Goal: Task Accomplishment & Management: Manage account settings

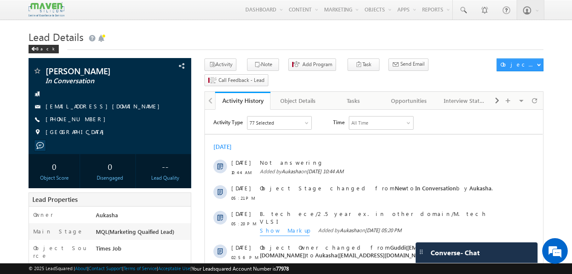
drag, startPoint x: 94, startPoint y: 117, endPoint x: 87, endPoint y: 120, distance: 7.3
click at [87, 120] on div "+91-9505617018" at bounding box center [110, 119] width 154 height 9
copy div "+91-9505617018"
click at [261, 62] on button "Note" at bounding box center [263, 64] width 32 height 12
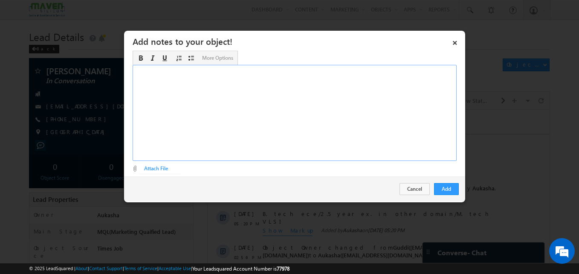
click at [303, 127] on div "Rich Text Editor, Description-inline-editor-div" at bounding box center [295, 113] width 324 height 96
click at [448, 186] on button "Add" at bounding box center [446, 189] width 25 height 12
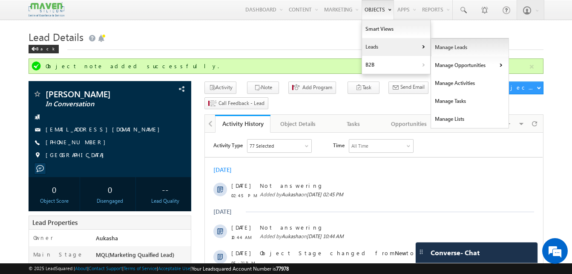
click at [441, 49] on link "Manage Leads" at bounding box center [470, 47] width 78 height 18
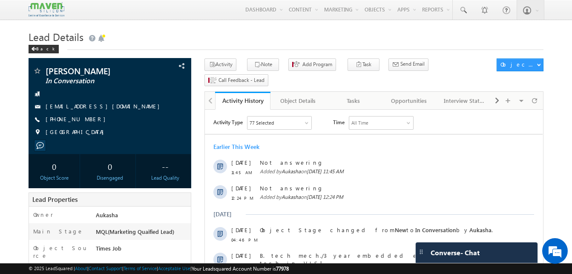
click at [196, 32] on h1 "Lead Details" at bounding box center [286, 36] width 515 height 17
click at [87, 120] on div "+91-9701857096" at bounding box center [110, 119] width 154 height 9
copy div "+91-9701857096"
click at [322, 32] on h1 "Lead Details" at bounding box center [286, 36] width 515 height 17
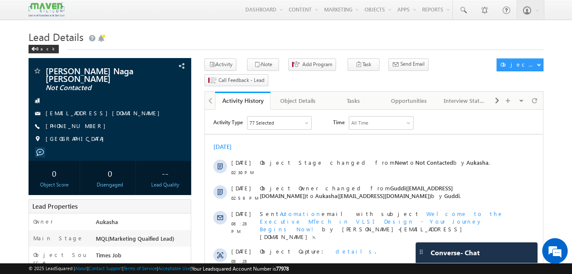
drag, startPoint x: 92, startPoint y: 129, endPoint x: 87, endPoint y: 128, distance: 5.2
click at [87, 128] on div "[PHONE_NUMBER]" at bounding box center [110, 126] width 154 height 9
copy div "[PHONE_NUMBER]"
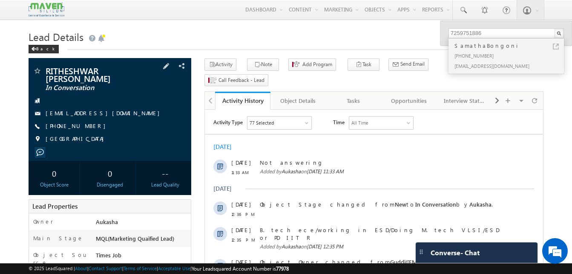
drag, startPoint x: 95, startPoint y: 127, endPoint x: 87, endPoint y: 126, distance: 7.7
click at [87, 126] on div "+91-6362832014" at bounding box center [110, 126] width 154 height 9
copy div "+91-6362832014"
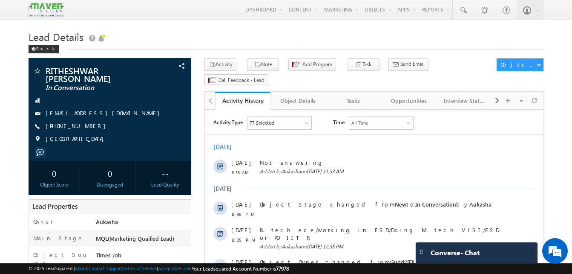
click at [231, 29] on h1 "Lead Details" at bounding box center [286, 36] width 515 height 17
drag, startPoint x: 93, startPoint y: 125, endPoint x: 87, endPoint y: 127, distance: 6.3
click at [87, 127] on div "+91-6362832014" at bounding box center [110, 126] width 154 height 9
copy div "+91-6362832014"
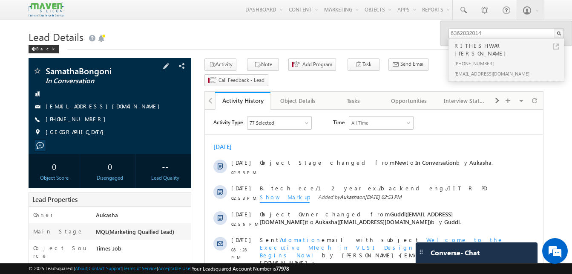
click at [87, 120] on div "+91-7259751886" at bounding box center [110, 119] width 154 height 9
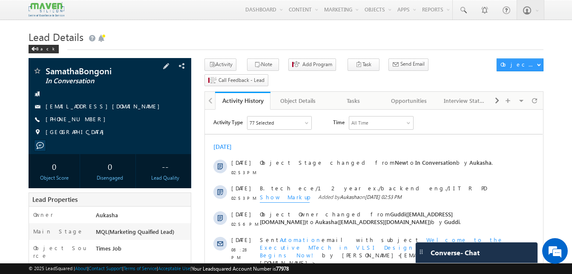
copy div "+91-7259751886"
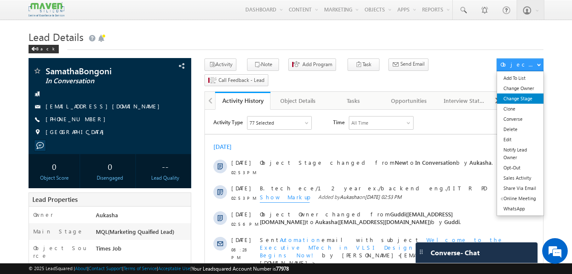
click at [529, 101] on link "Change Stage" at bounding box center [520, 98] width 46 height 10
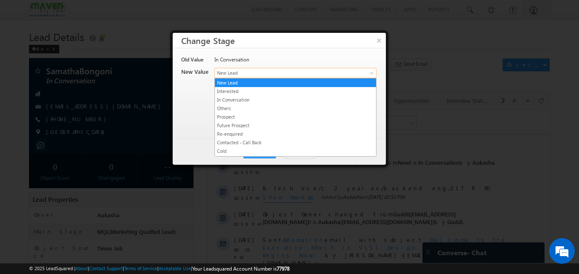
click at [352, 76] on link "New Lead" at bounding box center [295, 73] width 162 height 10
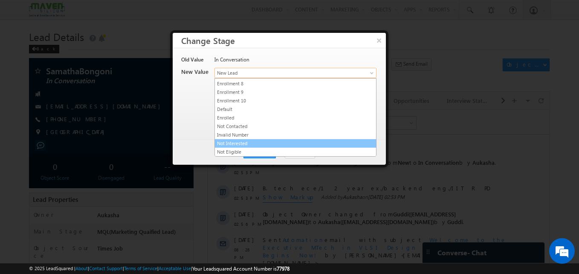
click at [278, 145] on link "Not Interested" at bounding box center [295, 143] width 161 height 8
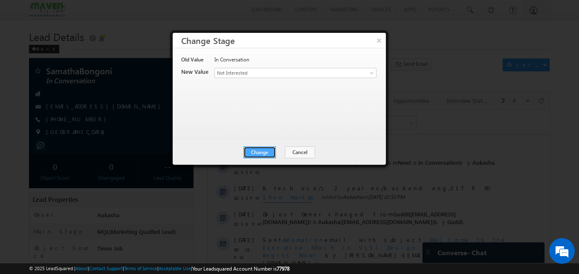
click at [267, 153] on button "Change" at bounding box center [259, 152] width 32 height 12
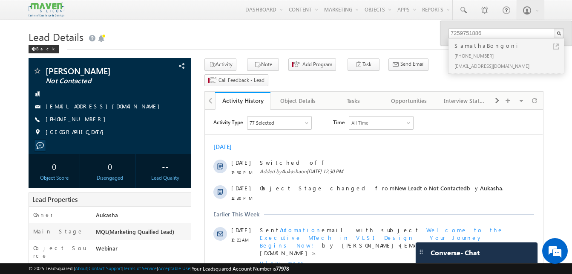
click at [236, 38] on h1 "Lead Details" at bounding box center [286, 36] width 515 height 17
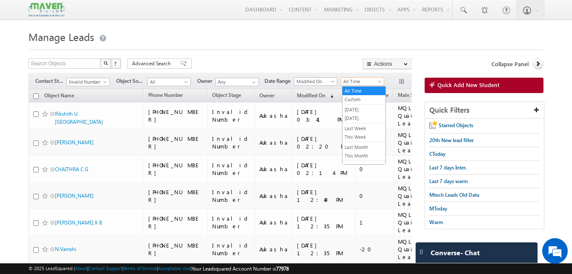
click at [356, 81] on span "All Time" at bounding box center [361, 82] width 40 height 8
click at [370, 109] on link "[DATE]" at bounding box center [364, 110] width 43 height 8
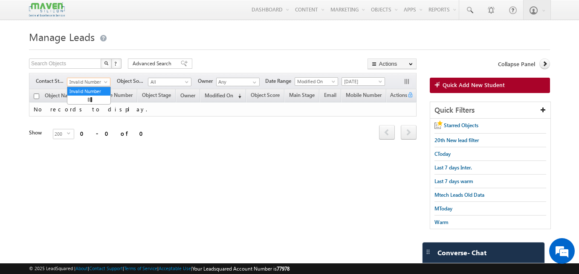
click at [104, 80] on span "Invalid Number" at bounding box center [87, 82] width 40 height 8
click at [88, 92] on link "All" at bounding box center [88, 91] width 43 height 8
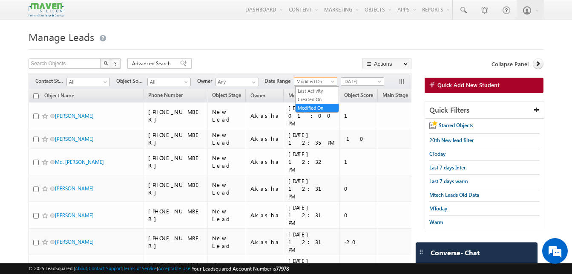
click at [328, 82] on span "Modified On" at bounding box center [315, 82] width 40 height 8
click at [315, 97] on link "Created On" at bounding box center [317, 99] width 43 height 8
click at [0, 132] on html "Menu Aukasha lsq5@ maven -sili con.c om" at bounding box center [286, 241] width 572 height 483
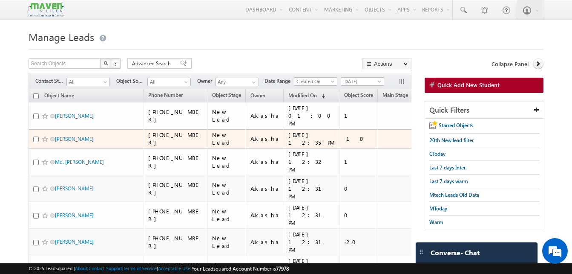
click at [164, 141] on td "+91-9982362789" at bounding box center [176, 139] width 64 height 20
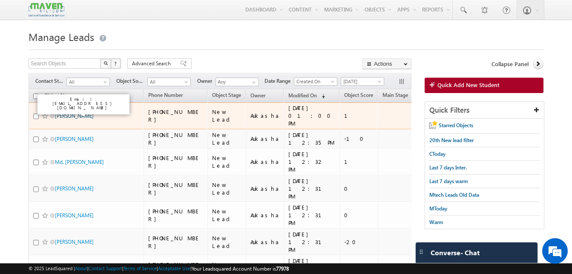
click at [88, 113] on link "[PERSON_NAME]" at bounding box center [74, 116] width 39 height 6
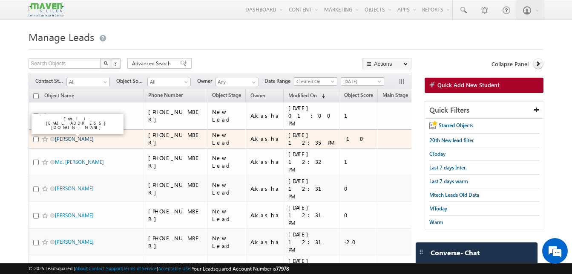
click at [79, 136] on link "[PERSON_NAME]" at bounding box center [74, 139] width 39 height 6
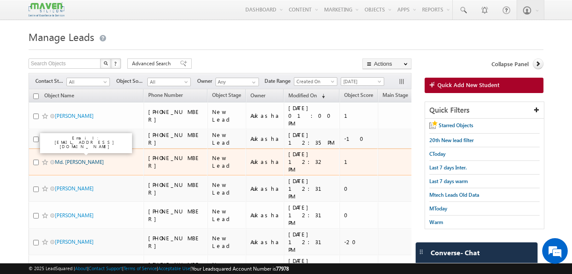
click at [71, 159] on link "Md. Zahid Fazal" at bounding box center [79, 162] width 49 height 6
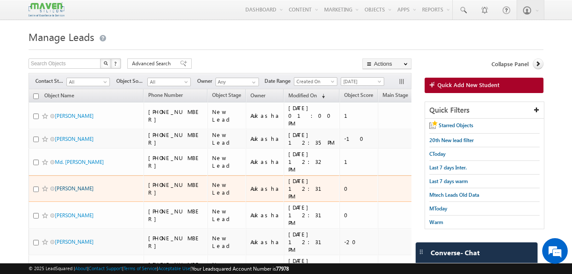
click at [64, 185] on link "R Sushma" at bounding box center [74, 188] width 39 height 6
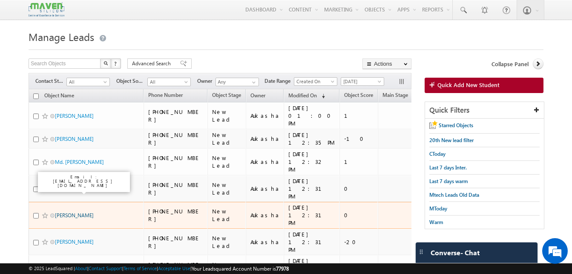
click at [66, 212] on link "Uday Krishna J" at bounding box center [74, 215] width 39 height 6
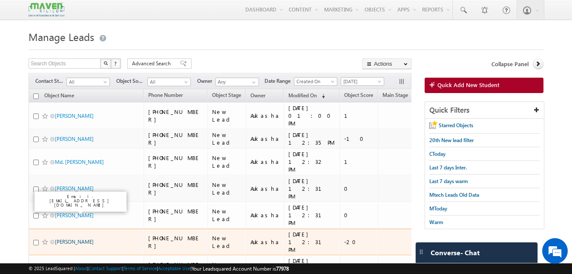
click at [66, 238] on link "Rashavandra K" at bounding box center [74, 241] width 39 height 6
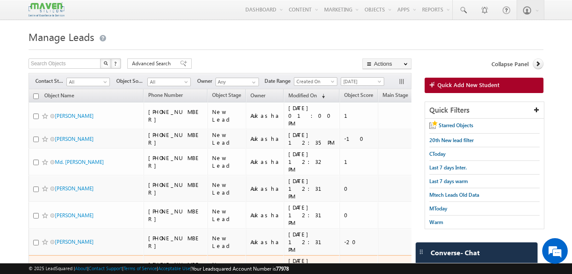
click at [75, 263] on link "Bandaru Sai Suhas" at bounding box center [74, 270] width 39 height 14
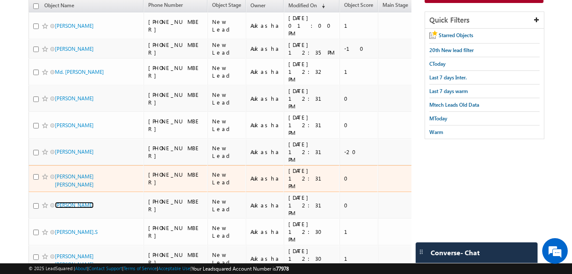
scroll to position [92, 0]
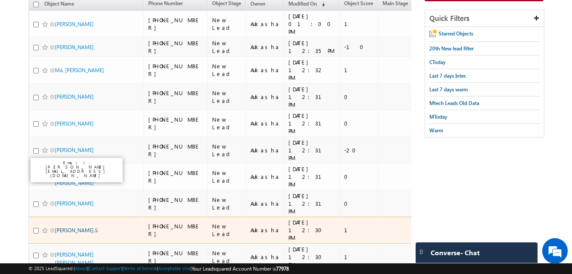
click at [72, 227] on link "Hemanth.S" at bounding box center [76, 230] width 43 height 6
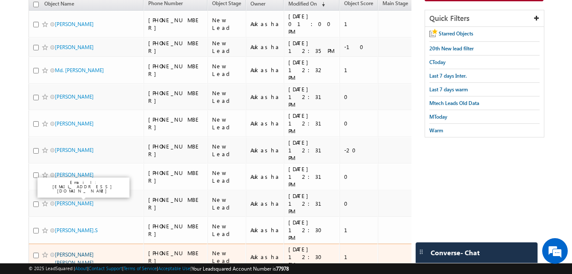
click at [78, 251] on link "Sabarish Mohan J S" at bounding box center [74, 258] width 39 height 14
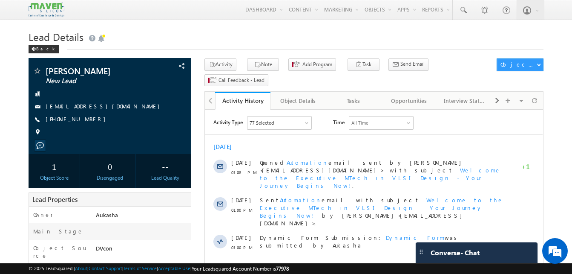
click at [270, 35] on h1 "Lead Details" at bounding box center [286, 36] width 515 height 17
click at [255, 61] on button "Note" at bounding box center [263, 64] width 32 height 12
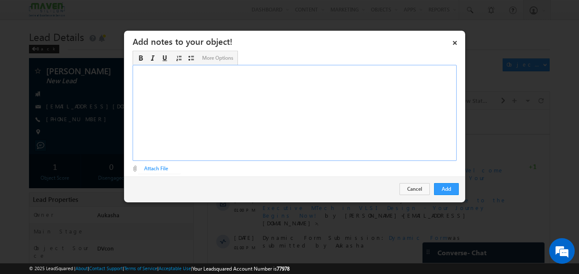
click at [255, 100] on div "Rich Text Editor, Description-inline-editor-div" at bounding box center [295, 113] width 324 height 96
click at [249, 75] on div "B. tech ece 4th year" at bounding box center [295, 113] width 324 height 96
copy div "B. tech ece 4th year/IIT R ASIC"
click at [439, 188] on button "Add" at bounding box center [446, 189] width 25 height 12
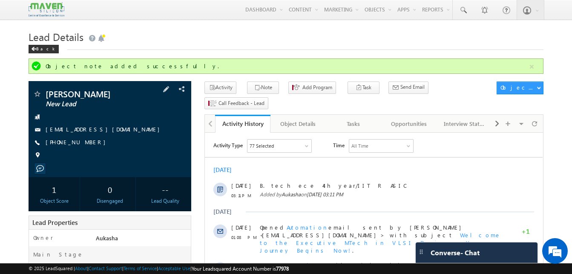
drag, startPoint x: 117, startPoint y: 92, endPoint x: 46, endPoint y: 90, distance: 71.2
click at [46, 90] on span "[PERSON_NAME]" at bounding box center [96, 94] width 100 height 9
copy span "[PERSON_NAME]"
drag, startPoint x: 94, startPoint y: 140, endPoint x: 87, endPoint y: 143, distance: 8.0
click at [87, 143] on div "+91-9535207179" at bounding box center [110, 142] width 154 height 9
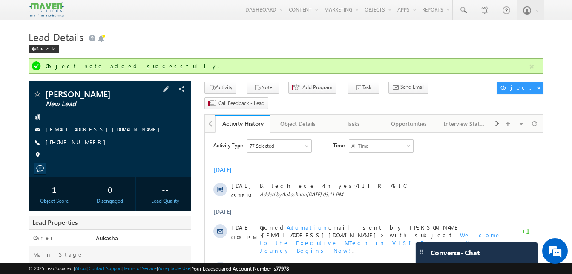
copy div "+91-9535207179"
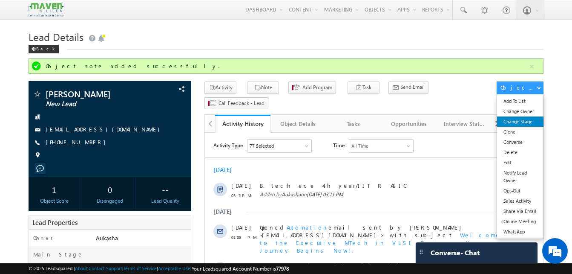
click at [529, 118] on link "Change Stage" at bounding box center [520, 121] width 46 height 10
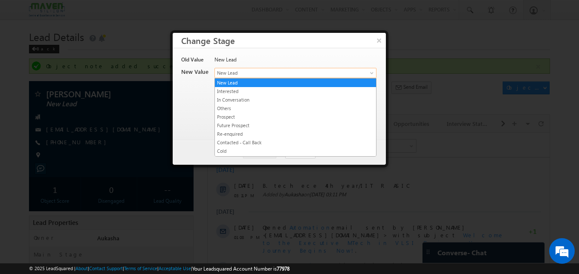
click at [278, 72] on span "New Lead" at bounding box center [281, 73] width 133 height 8
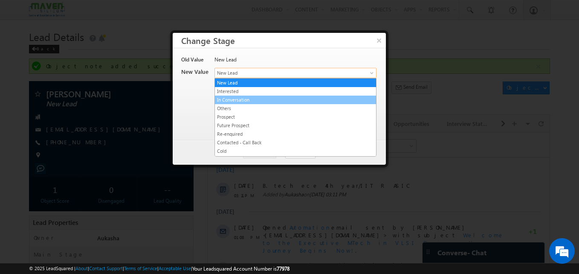
click at [259, 99] on link "In Conversation" at bounding box center [295, 100] width 161 height 8
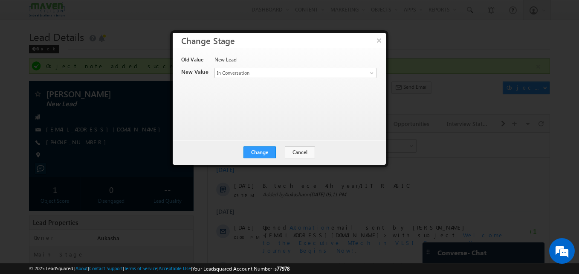
click at [271, 146] on div "Change Cancel Close" at bounding box center [279, 152] width 213 height 25
click at [268, 149] on button "Change" at bounding box center [259, 152] width 32 height 12
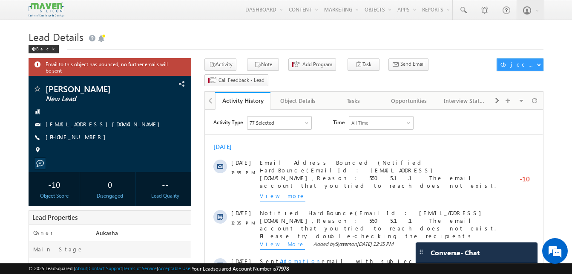
click at [263, 64] on button "Note" at bounding box center [263, 64] width 32 height 12
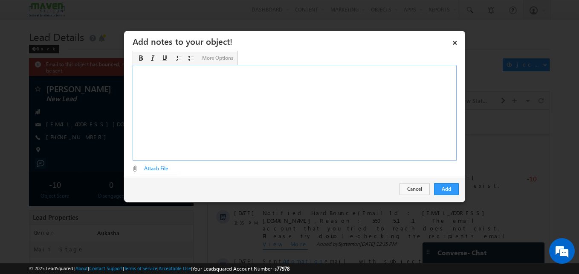
click at [293, 109] on div "Rich Text Editor, Description-inline-editor-div" at bounding box center [295, 113] width 324 height 96
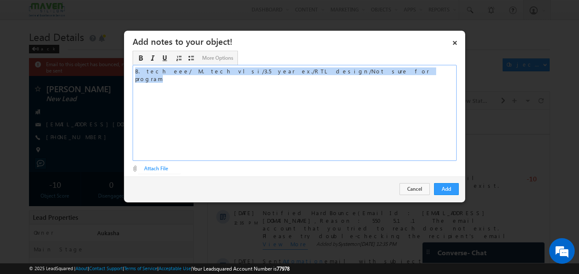
copy div "B. tech eee/ M. tech vlsi/3.5 year ex./RTL design/Not sure for program"
click at [448, 192] on button "Add" at bounding box center [446, 189] width 25 height 12
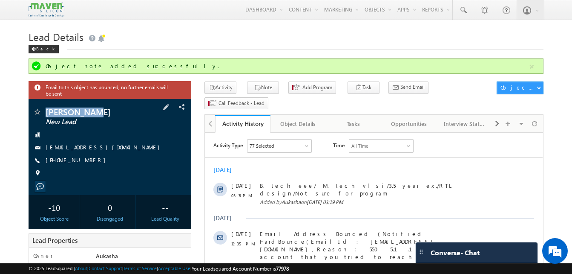
drag, startPoint x: 103, startPoint y: 114, endPoint x: 45, endPoint y: 112, distance: 58.0
click at [45, 112] on div "[PERSON_NAME] New Lead" at bounding box center [110, 111] width 154 height 9
copy div "[PERSON_NAME]"
click at [87, 161] on div "[PHONE_NUMBER]" at bounding box center [110, 160] width 154 height 9
copy div "[PHONE_NUMBER]"
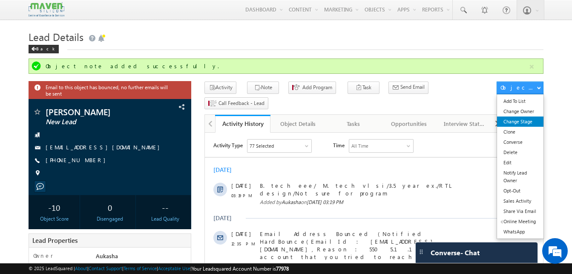
click at [515, 119] on link "Change Stage" at bounding box center [520, 121] width 46 height 10
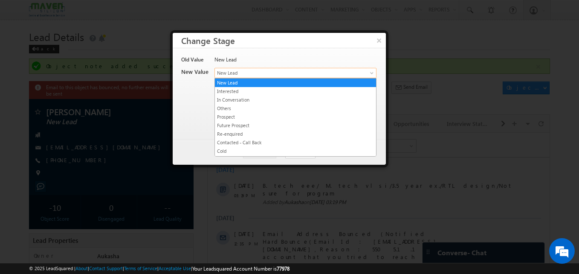
click at [288, 72] on span "New Lead" at bounding box center [281, 73] width 133 height 8
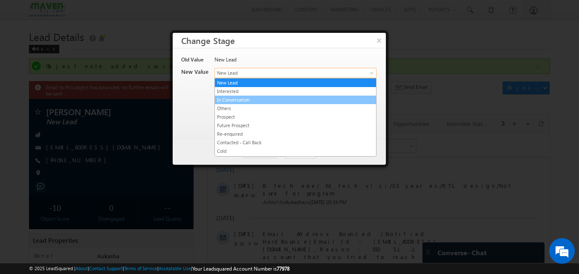
click at [255, 103] on link "In Conversation" at bounding box center [295, 100] width 161 height 8
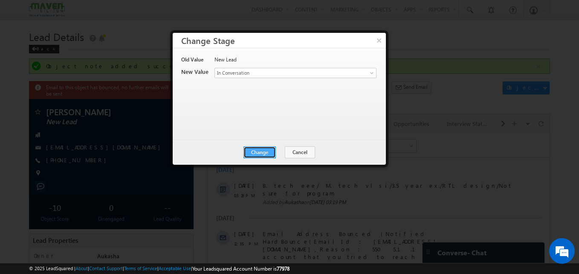
click at [265, 150] on button "Change" at bounding box center [259, 152] width 32 height 12
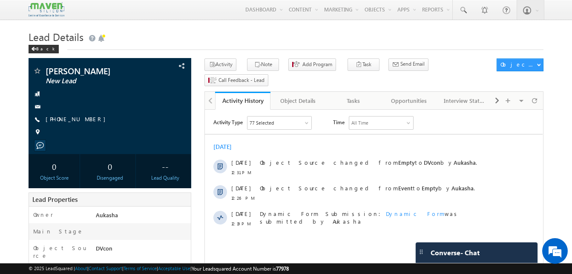
drag, startPoint x: 93, startPoint y: 119, endPoint x: 87, endPoint y: 119, distance: 6.4
click at [87, 119] on div "+91-7386674768" at bounding box center [110, 119] width 154 height 9
copy div "+91-7386674768"
drag, startPoint x: 82, startPoint y: 71, endPoint x: 47, endPoint y: 72, distance: 35.4
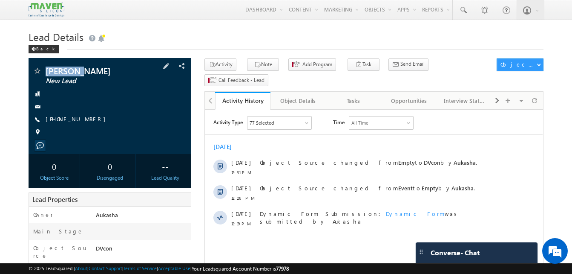
click at [47, 72] on span "R Sushma" at bounding box center [96, 70] width 100 height 9
copy span "R Sushma"
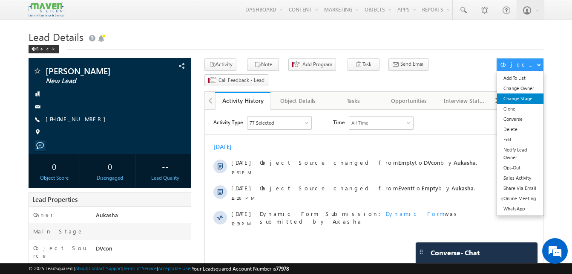
click at [523, 100] on link "Change Stage" at bounding box center [520, 98] width 46 height 10
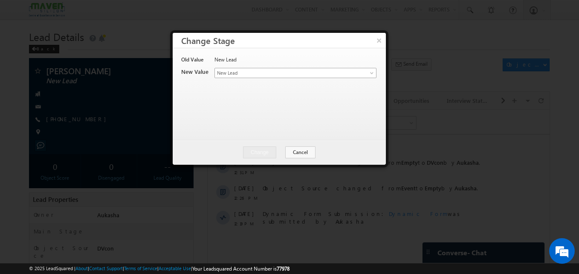
click at [309, 73] on span "New Lead" at bounding box center [281, 73] width 133 height 8
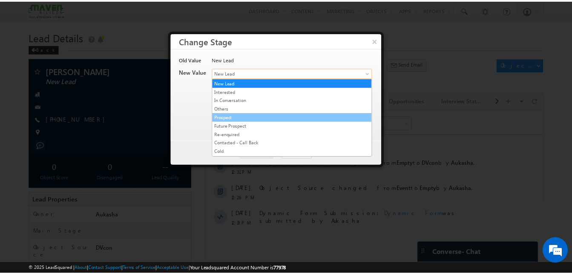
scroll to position [161, 0]
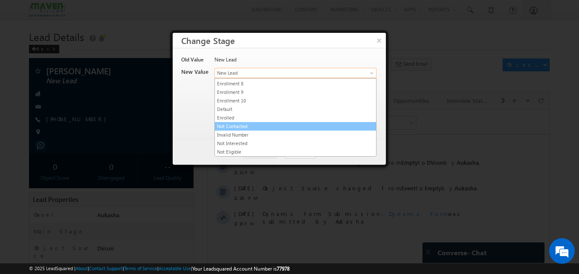
click at [249, 124] on link "Not Contacted" at bounding box center [295, 126] width 161 height 8
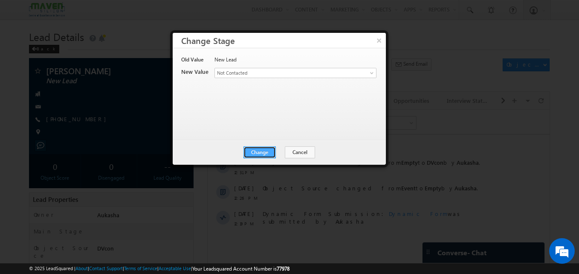
click at [266, 150] on button "Change" at bounding box center [259, 152] width 32 height 12
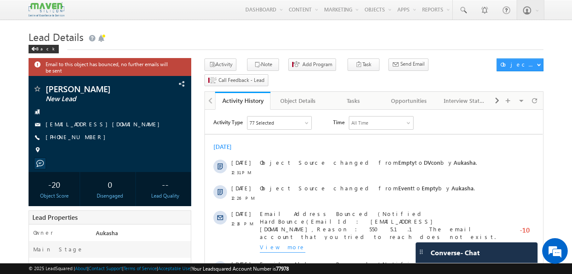
drag, startPoint x: 107, startPoint y: 88, endPoint x: 45, endPoint y: 89, distance: 62.2
click at [45, 89] on div "Rashavandra K New Lead" at bounding box center [110, 88] width 154 height 9
copy div "Rashavandra K"
drag, startPoint x: 99, startPoint y: 139, endPoint x: 87, endPoint y: 139, distance: 12.4
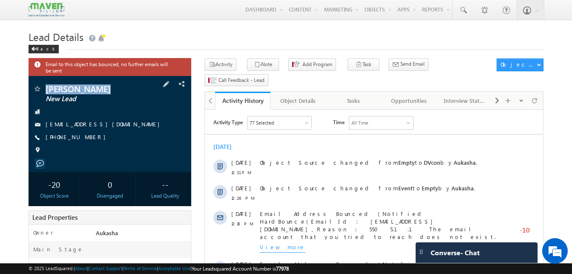
click at [87, 139] on div "+91-6362284059" at bounding box center [110, 137] width 154 height 9
copy div "+91-6362284059"
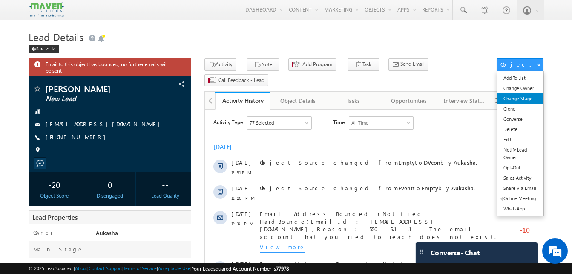
click at [519, 102] on link "Change Stage" at bounding box center [520, 98] width 46 height 10
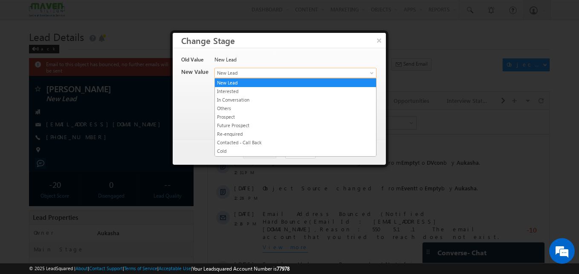
click at [245, 75] on span "New Lead" at bounding box center [281, 73] width 133 height 8
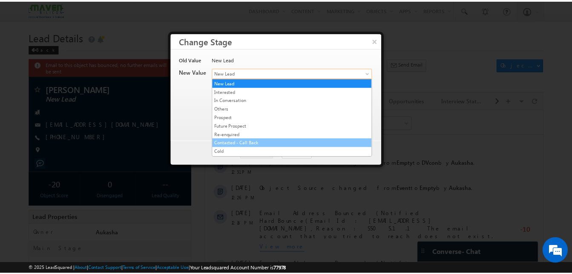
scroll to position [161, 0]
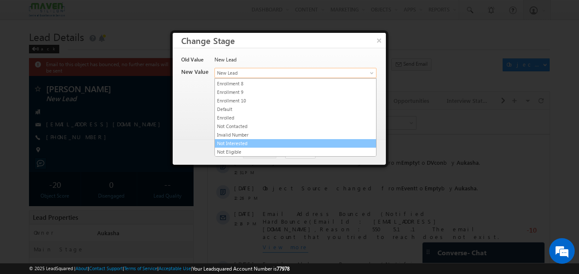
click at [254, 141] on link "Not Interested" at bounding box center [295, 143] width 161 height 8
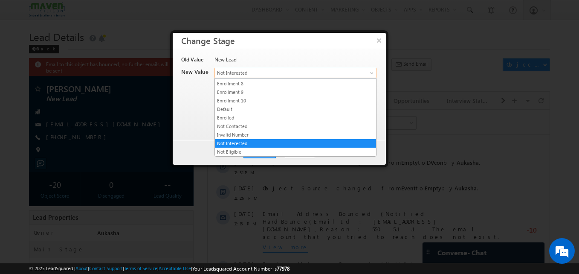
click at [245, 73] on span "Not Interested" at bounding box center [281, 73] width 133 height 8
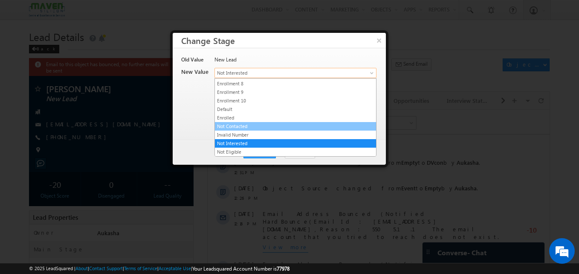
click at [243, 124] on link "Not Contacted" at bounding box center [295, 126] width 161 height 8
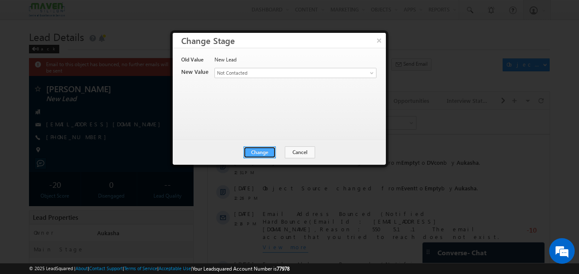
click at [253, 149] on button "Change" at bounding box center [259, 152] width 32 height 12
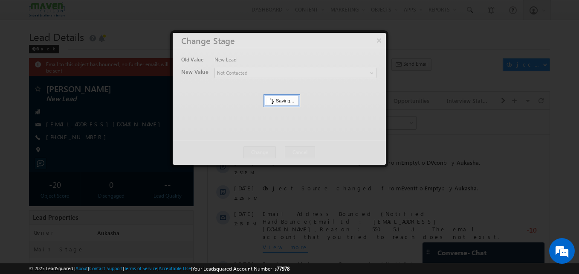
click at [79, 130] on div at bounding box center [289, 137] width 579 height 274
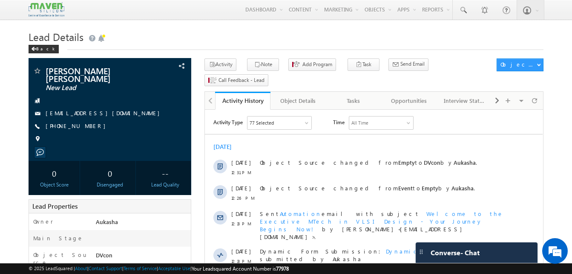
drag, startPoint x: 0, startPoint y: 51, endPoint x: -2, endPoint y: 88, distance: 36.7
click at [87, 122] on div "[PHONE_NUMBER]" at bounding box center [110, 126] width 154 height 9
copy div "[PHONE_NUMBER]"
drag, startPoint x: 121, startPoint y: 72, endPoint x: 47, endPoint y: 68, distance: 73.8
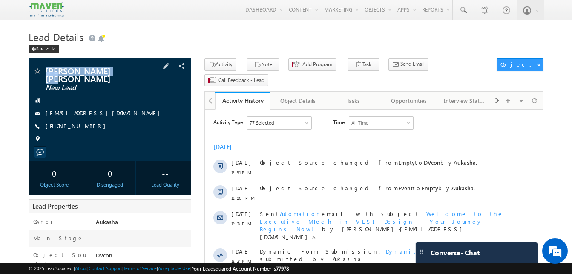
click at [47, 68] on span "[PERSON_NAME] [PERSON_NAME]" at bounding box center [96, 73] width 100 height 15
copy span "[PERSON_NAME] [PERSON_NAME]"
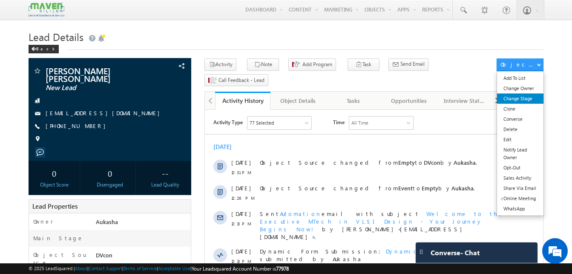
click at [516, 99] on link "Change Stage" at bounding box center [520, 98] width 46 height 10
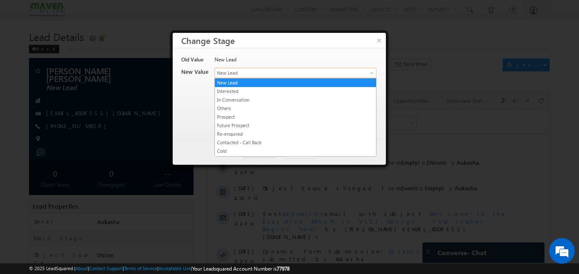
click at [240, 75] on span "New Lead" at bounding box center [281, 73] width 133 height 8
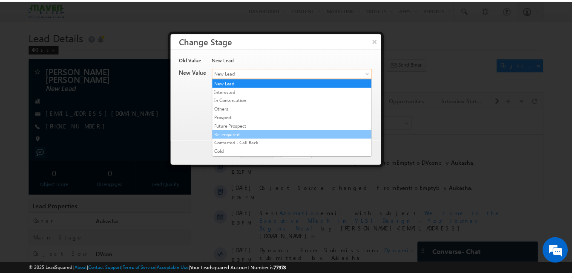
scroll to position [161, 0]
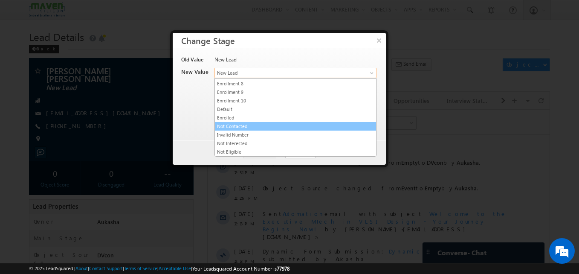
click at [239, 127] on link "Not Contacted" at bounding box center [295, 126] width 161 height 8
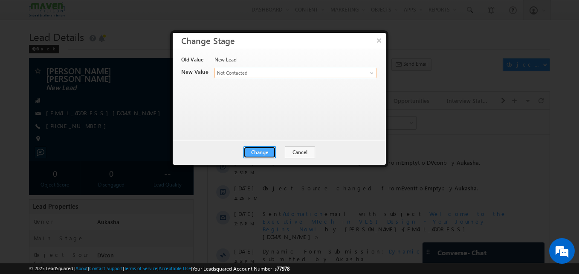
click at [250, 150] on button "Change" at bounding box center [259, 152] width 32 height 12
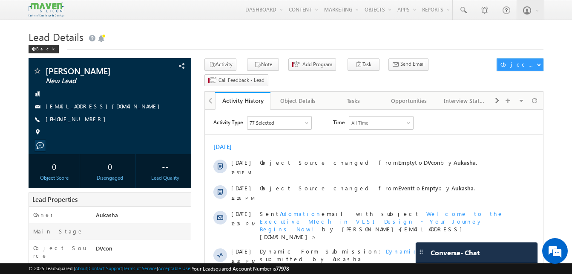
drag, startPoint x: 109, startPoint y: 71, endPoint x: 42, endPoint y: 71, distance: 66.5
click at [42, 71] on div "Uday Krishna J New Lead" at bounding box center [110, 70] width 154 height 9
copy div "Uday Krishna J"
drag, startPoint x: 95, startPoint y: 119, endPoint x: 86, endPoint y: 121, distance: 9.2
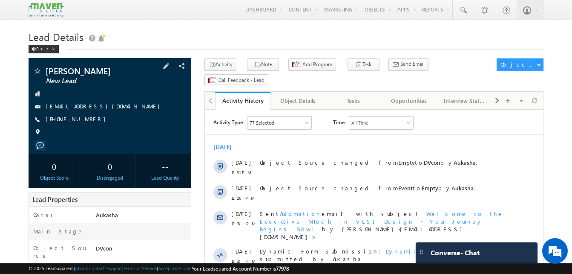
click at [86, 121] on div "+91-9611873039" at bounding box center [110, 119] width 154 height 9
copy div "+91-9611873039"
click at [263, 69] on button "Note" at bounding box center [263, 64] width 32 height 12
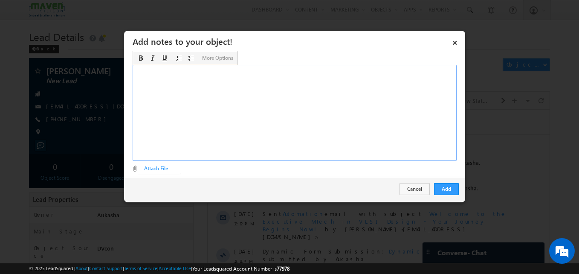
click at [220, 100] on div "Rich Text Editor, Description-inline-editor-div" at bounding box center [295, 113] width 324 height 96
click at [239, 74] on div "B. tech ece 3rd" at bounding box center [295, 113] width 324 height 96
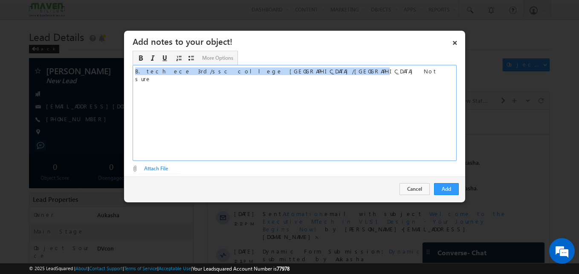
copy div "B. tech ece 3rd/ssc college [GEOGRAPHIC_DATA]/[GEOGRAPHIC_DATA] Not sure"
click at [451, 190] on button "Add" at bounding box center [446, 189] width 25 height 12
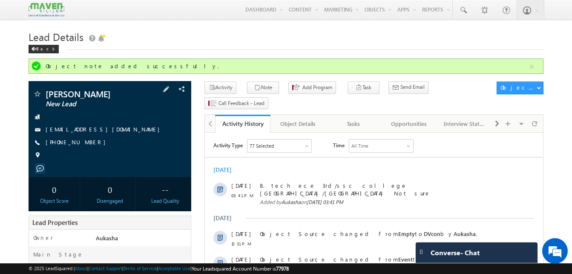
drag, startPoint x: 110, startPoint y: 93, endPoint x: 46, endPoint y: 91, distance: 64.4
click at [46, 91] on span "[PERSON_NAME]" at bounding box center [96, 94] width 100 height 9
copy span "[PERSON_NAME]"
drag, startPoint x: 97, startPoint y: 144, endPoint x: 87, endPoint y: 140, distance: 10.9
click at [87, 140] on div "[PHONE_NUMBER]" at bounding box center [110, 142] width 154 height 9
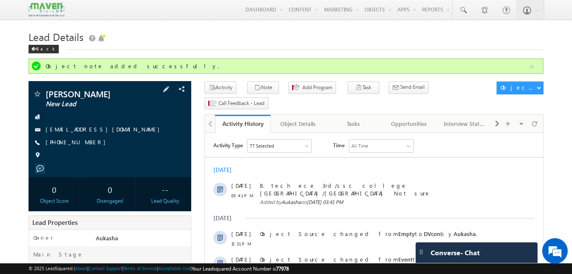
copy div "[PHONE_NUMBER]"
drag, startPoint x: 113, startPoint y: 92, endPoint x: 46, endPoint y: 90, distance: 66.5
click at [46, 90] on span "[PERSON_NAME]" at bounding box center [96, 94] width 100 height 9
copy span "[PERSON_NAME]"
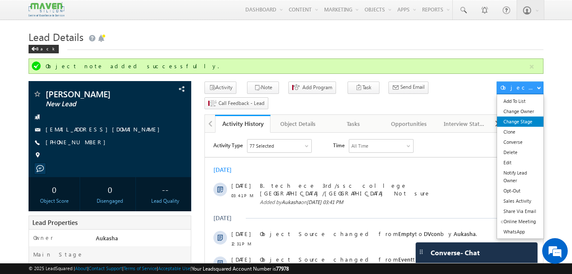
click at [524, 118] on link "Change Stage" at bounding box center [520, 121] width 46 height 10
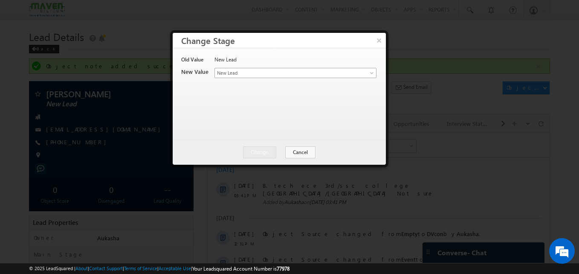
click at [269, 70] on span "New Lead" at bounding box center [281, 73] width 133 height 8
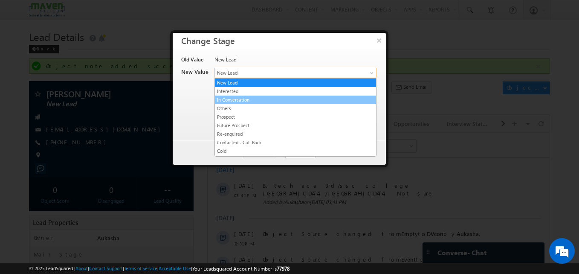
click at [261, 97] on link "In Conversation" at bounding box center [295, 100] width 161 height 8
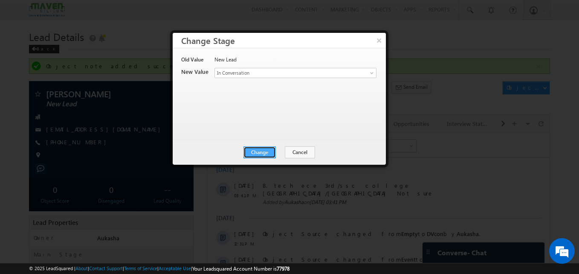
click at [266, 148] on button "Change" at bounding box center [259, 152] width 32 height 12
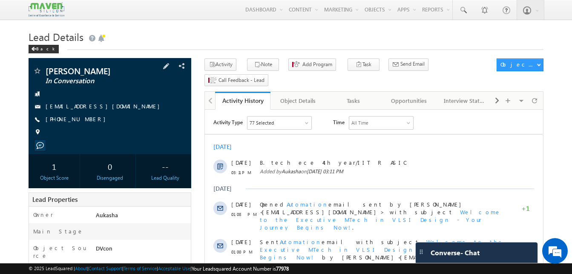
drag, startPoint x: 95, startPoint y: 119, endPoint x: 87, endPoint y: 120, distance: 7.3
click at [87, 120] on div "[PHONE_NUMBER]" at bounding box center [110, 119] width 154 height 9
copy div "[PHONE_NUMBER]"
drag, startPoint x: 121, startPoint y: 72, endPoint x: 48, endPoint y: 71, distance: 73.3
click at [48, 71] on span "[PERSON_NAME]" at bounding box center [96, 70] width 100 height 9
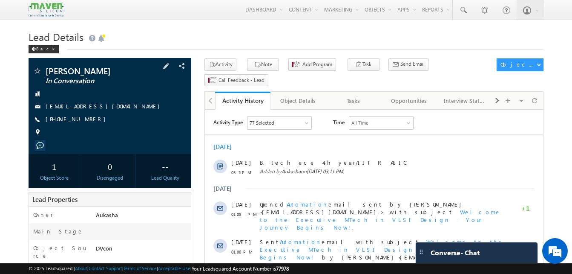
copy span "[PERSON_NAME]"
click at [264, 39] on h1 "Lead Details" at bounding box center [286, 36] width 515 height 17
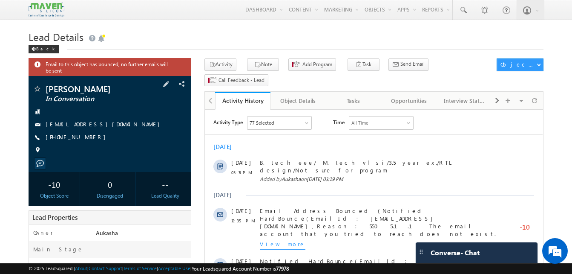
drag, startPoint x: 96, startPoint y: 134, endPoint x: 87, endPoint y: 138, distance: 9.7
click at [87, 138] on div "+91-9982362789" at bounding box center [110, 137] width 154 height 9
copy div "+91-9982362789"
drag, startPoint x: 98, startPoint y: 89, endPoint x: 45, endPoint y: 88, distance: 52.4
click at [45, 88] on div "Mohit Verma In Conversation" at bounding box center [110, 88] width 154 height 9
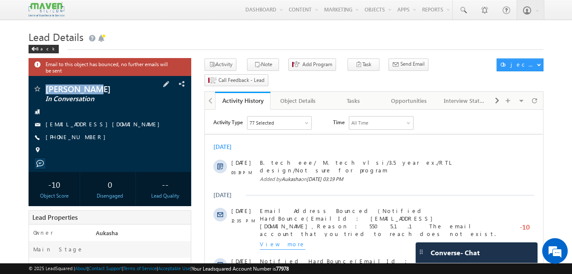
copy div "Mohit Verma"
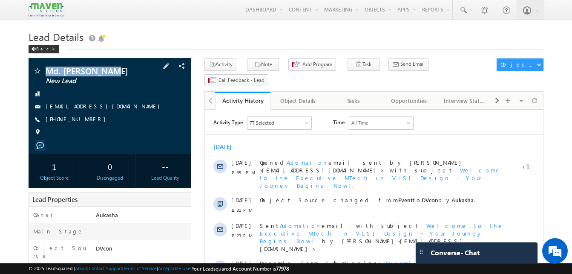
drag, startPoint x: 111, startPoint y: 69, endPoint x: 44, endPoint y: 69, distance: 67.4
click at [44, 69] on div "Md. [PERSON_NAME] New Lead" at bounding box center [110, 70] width 154 height 9
copy div "Md. [PERSON_NAME]"
drag, startPoint x: 97, startPoint y: 120, endPoint x: 86, endPoint y: 119, distance: 10.7
click at [86, 119] on div "[PHONE_NUMBER]" at bounding box center [110, 119] width 154 height 9
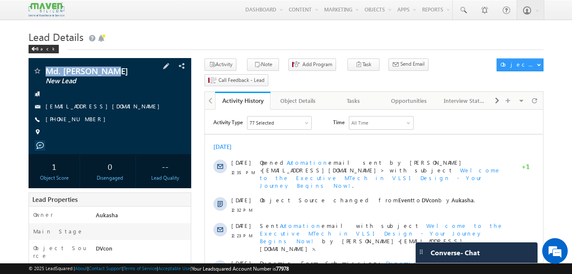
copy div "[PHONE_NUMBER]"
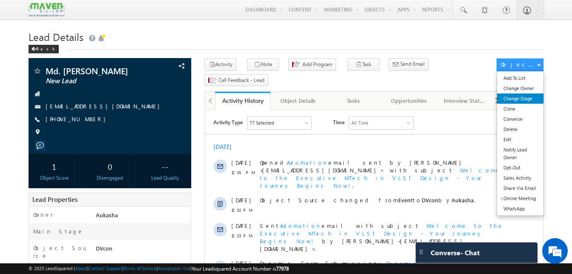
click at [524, 95] on link "Change Stage" at bounding box center [520, 98] width 46 height 10
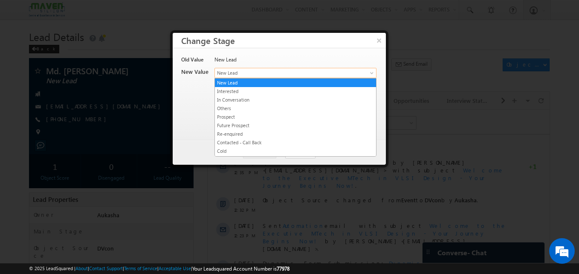
click at [312, 74] on span "New Lead" at bounding box center [281, 73] width 133 height 8
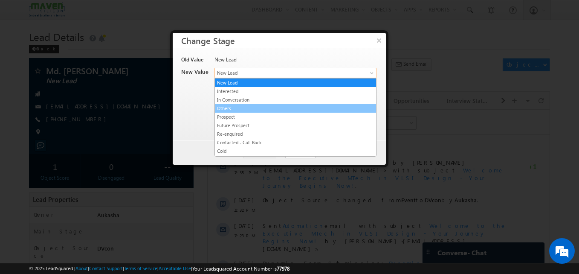
scroll to position [161, 0]
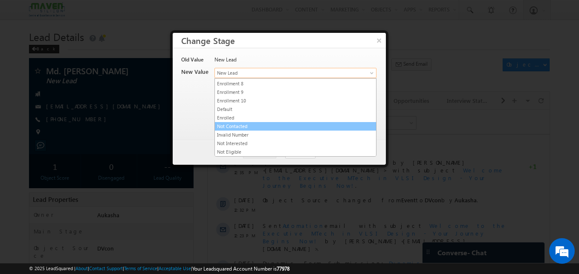
click at [250, 124] on link "Not Contacted" at bounding box center [295, 126] width 161 height 8
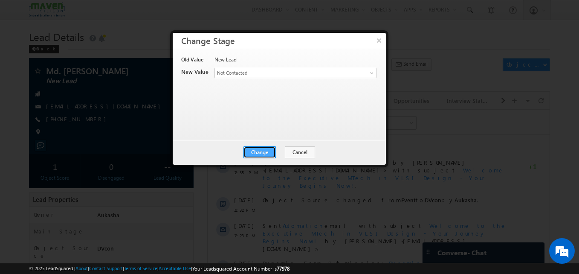
click at [259, 151] on button "Change" at bounding box center [259, 152] width 32 height 12
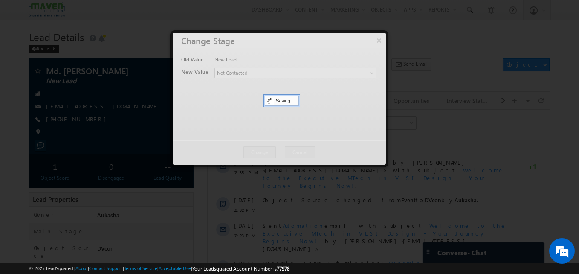
click at [134, 124] on div at bounding box center [289, 137] width 579 height 274
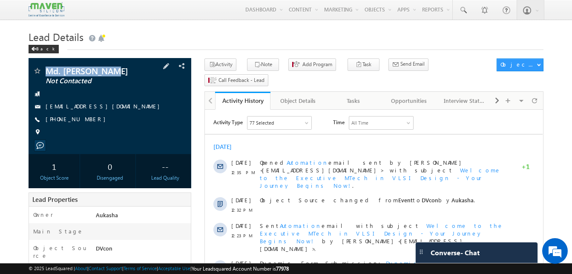
drag, startPoint x: 112, startPoint y: 69, endPoint x: 46, endPoint y: 65, distance: 65.8
click at [46, 65] on div "Md. Zahid Fazal Not Contacted zahidfazal06@gmail.com" at bounding box center [110, 106] width 163 height 96
copy div "Md. Zahid Fazal"
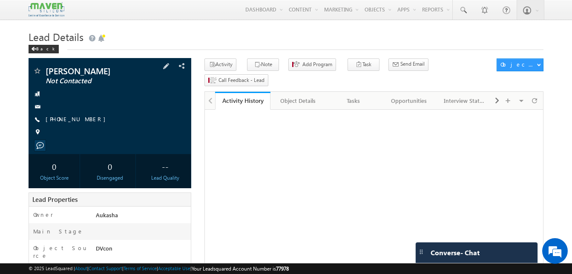
click at [87, 121] on div "+91-7386674768" at bounding box center [110, 119] width 154 height 9
copy div "+91-7386674768"
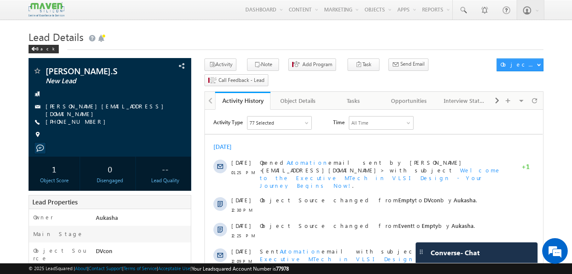
drag, startPoint x: 93, startPoint y: 123, endPoint x: 87, endPoint y: 120, distance: 5.9
click at [87, 120] on div "+91-8637632162" at bounding box center [110, 122] width 154 height 9
copy div "+91-8637632162"
drag, startPoint x: 95, startPoint y: 74, endPoint x: 44, endPoint y: 71, distance: 51.2
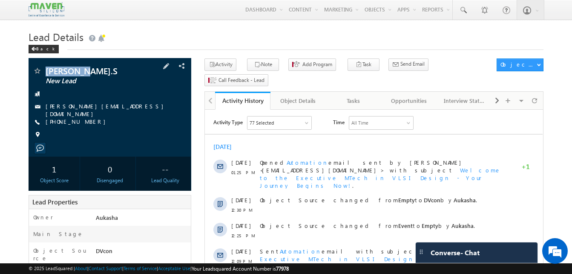
click at [44, 71] on div "Hemanth.S New Lead" at bounding box center [110, 70] width 154 height 9
copy div "[PERSON_NAME].S"
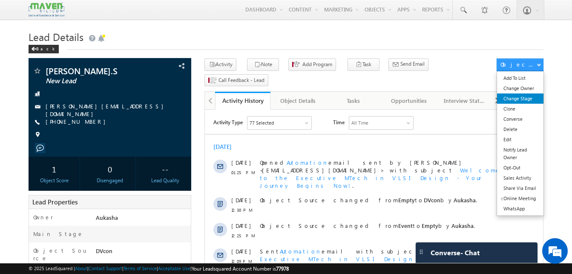
click at [514, 98] on link "Change Stage" at bounding box center [520, 98] width 46 height 10
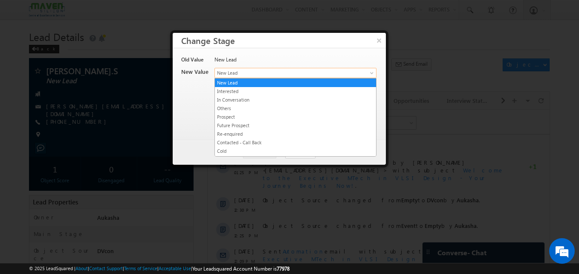
click at [288, 70] on span "New Lead" at bounding box center [281, 73] width 133 height 8
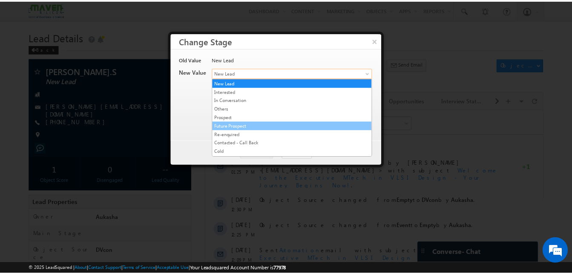
scroll to position [161, 0]
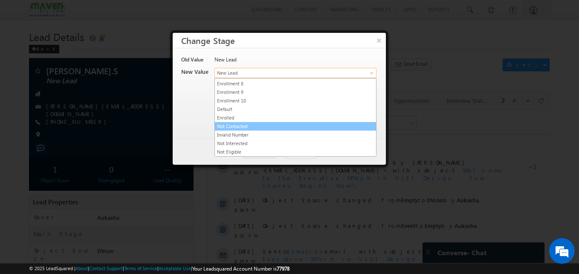
click at [260, 122] on link "Not Contacted" at bounding box center [295, 126] width 161 height 8
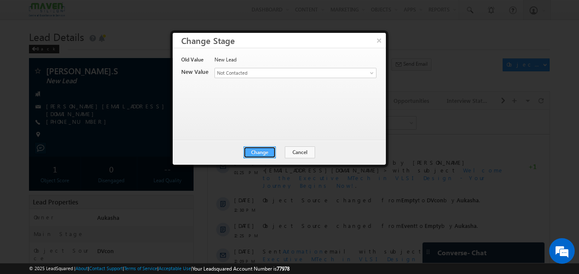
click at [270, 153] on button "Change" at bounding box center [259, 152] width 32 height 12
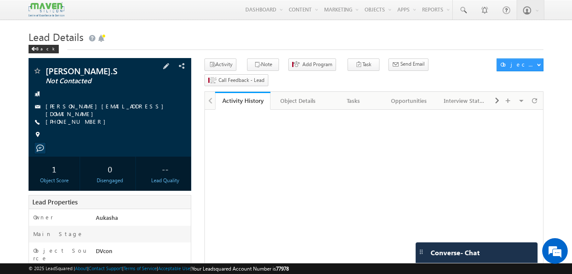
click at [87, 119] on div "[PHONE_NUMBER]" at bounding box center [110, 122] width 154 height 9
copy div "[PHONE_NUMBER]"
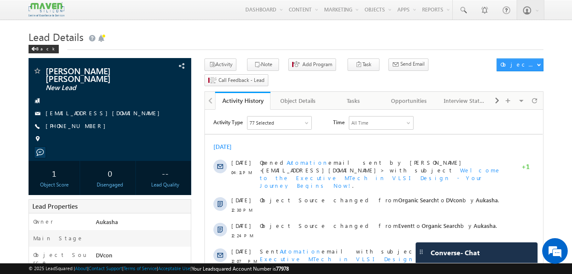
drag, startPoint x: 125, startPoint y: 69, endPoint x: 44, endPoint y: 73, distance: 80.7
click at [44, 73] on div "[PERSON_NAME] [PERSON_NAME] New Lead" at bounding box center [110, 70] width 154 height 9
copy div "[PERSON_NAME] [PERSON_NAME]"
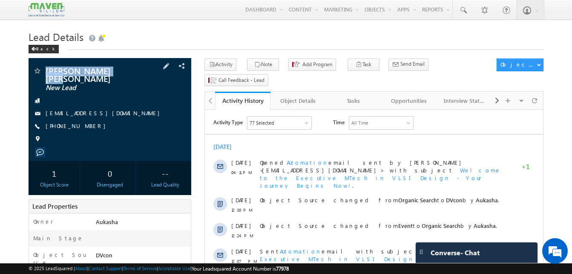
click at [87, 122] on div "[PHONE_NUMBER]" at bounding box center [110, 126] width 154 height 9
copy div "[PHONE_NUMBER]"
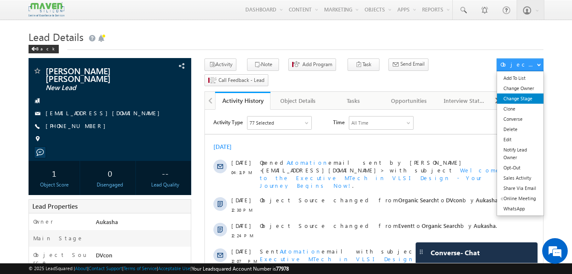
click at [526, 96] on link "Change Stage" at bounding box center [520, 98] width 46 height 10
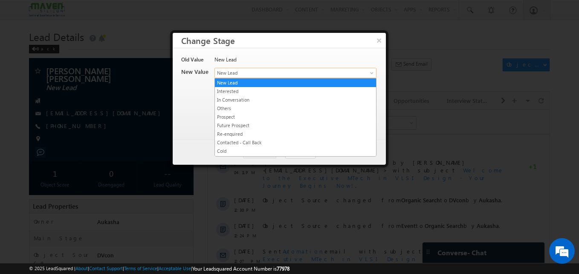
click at [301, 76] on span "New Lead" at bounding box center [281, 73] width 133 height 8
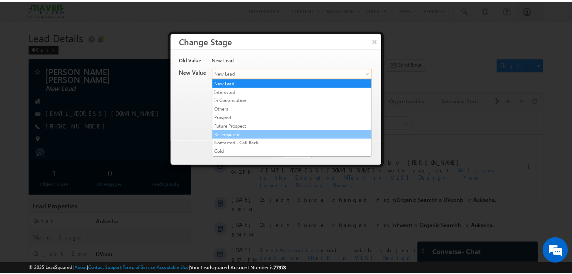
scroll to position [161, 0]
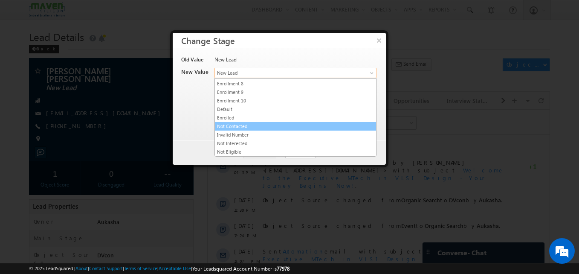
click at [248, 126] on link "Not Contacted" at bounding box center [295, 126] width 161 height 8
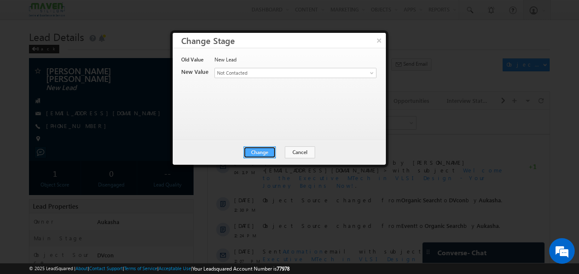
click at [253, 154] on button "Change" at bounding box center [259, 152] width 32 height 12
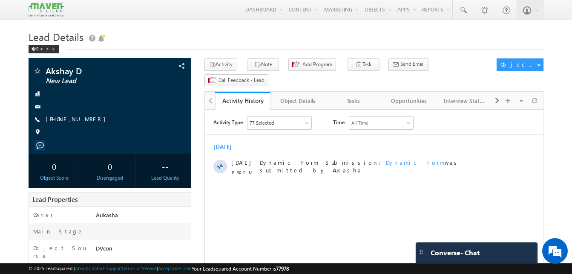
drag, startPoint x: 93, startPoint y: 118, endPoint x: 86, endPoint y: 119, distance: 7.8
click at [86, 119] on div "+91-7045444739" at bounding box center [110, 119] width 154 height 9
copy div "+91-704544473"
copy div "+91-7045444739"
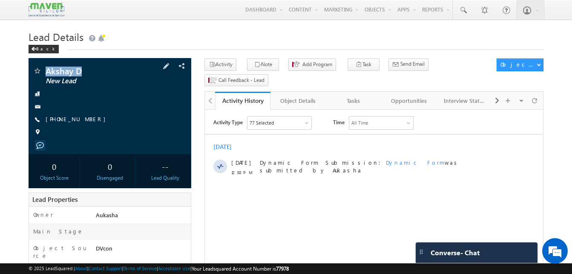
drag, startPoint x: 85, startPoint y: 68, endPoint x: 45, endPoint y: 69, distance: 40.1
click at [45, 69] on div "Akshay D New Lead" at bounding box center [110, 70] width 154 height 9
copy div "Akshay D"
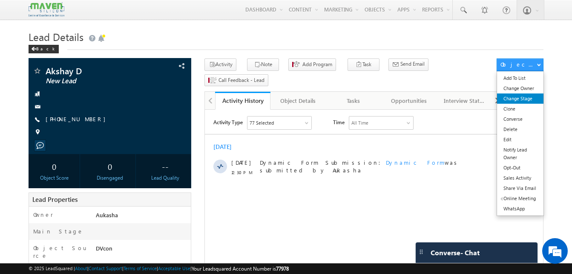
click at [526, 98] on link "Change Stage" at bounding box center [520, 98] width 46 height 10
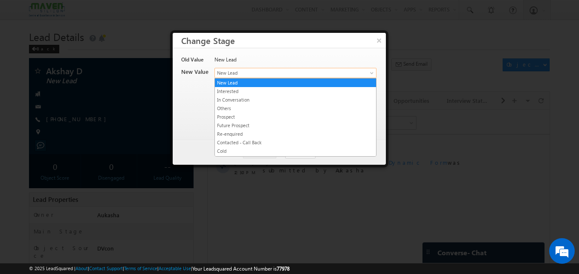
click at [362, 70] on link "New Lead" at bounding box center [295, 73] width 162 height 10
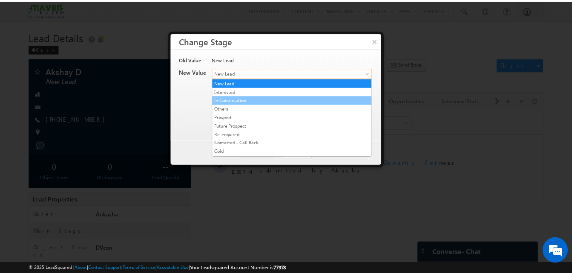
scroll to position [161, 0]
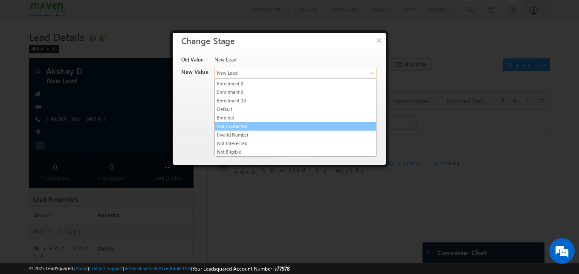
click at [257, 127] on link "Not Contacted" at bounding box center [295, 126] width 161 height 8
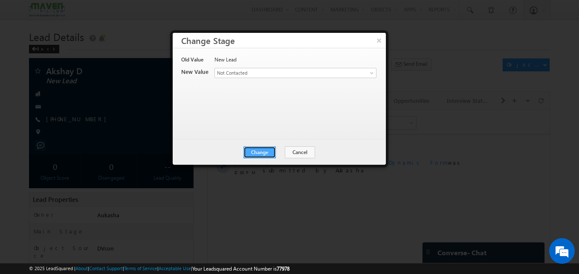
click at [263, 151] on button "Change" at bounding box center [259, 152] width 32 height 12
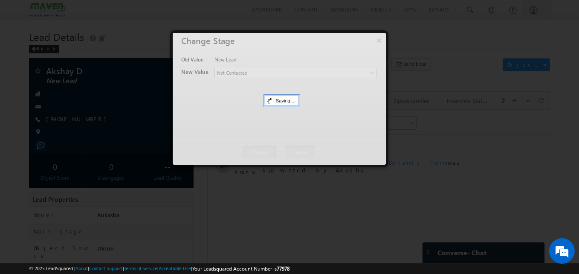
click at [177, 123] on div at bounding box center [279, 99] width 213 height 132
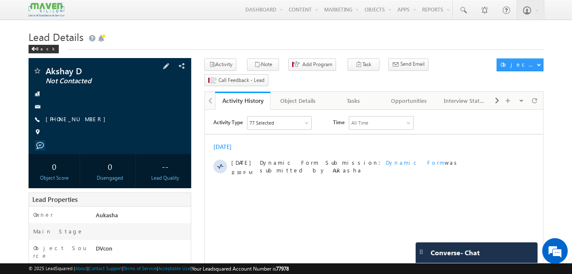
click at [87, 120] on div "+91-7045444739" at bounding box center [110, 119] width 154 height 9
copy div "+91-7045444739"
drag, startPoint x: 92, startPoint y: 71, endPoint x: 40, endPoint y: 69, distance: 51.2
click at [46, 67] on span "Akshay D" at bounding box center [96, 70] width 100 height 9
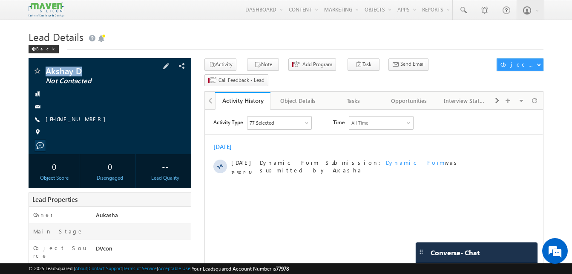
copy span "Akshay D"
click at [353, 40] on h1 "Lead Details" at bounding box center [286, 36] width 515 height 17
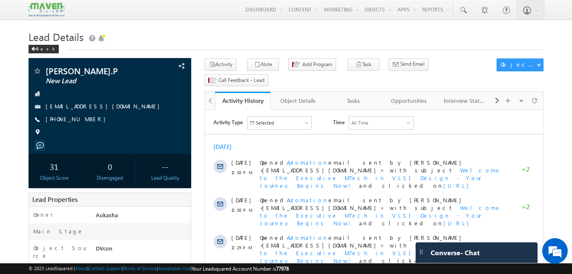
click at [240, 39] on h1 "Lead Details" at bounding box center [286, 36] width 515 height 17
click at [263, 59] on button "Note" at bounding box center [263, 64] width 32 height 12
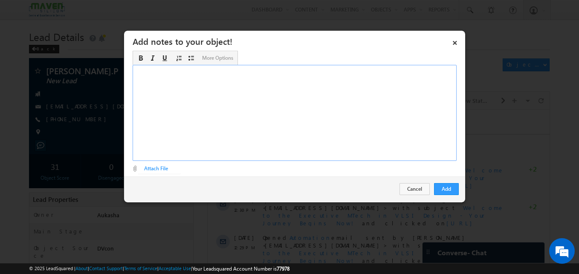
click at [252, 75] on div "Rich Text Editor, Description-inline-editor-div" at bounding box center [295, 113] width 324 height 96
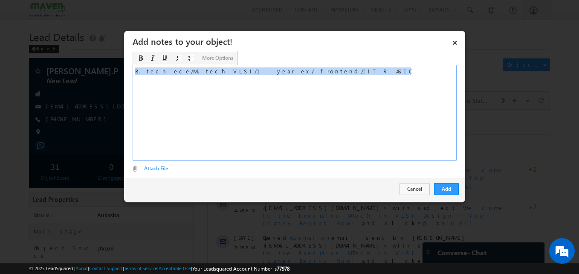
copy div "B. tech ece/M. tech VLSI /1 year ex./ frontend/IIT R ASIC"
click at [449, 187] on button "Add" at bounding box center [446, 189] width 25 height 12
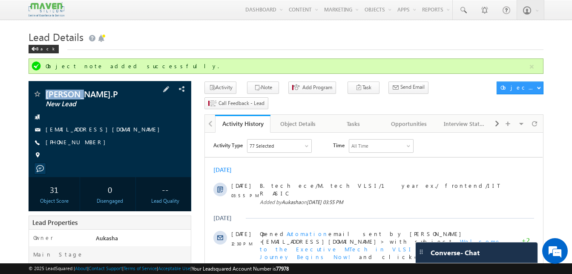
drag, startPoint x: 87, startPoint y: 93, endPoint x: 46, endPoint y: 92, distance: 40.5
click at [46, 92] on span "Punith.P" at bounding box center [96, 94] width 100 height 9
copy span "[PERSON_NAME].P"
drag, startPoint x: 93, startPoint y: 142, endPoint x: 87, endPoint y: 142, distance: 5.6
click at [87, 142] on div "+91-9945792270" at bounding box center [110, 142] width 154 height 9
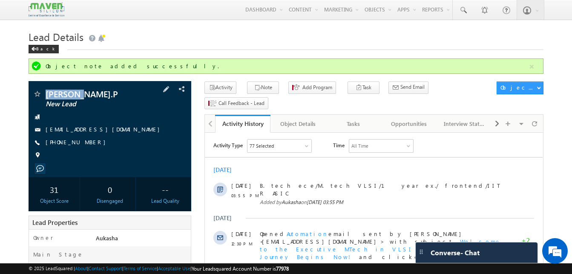
copy div "+91-9945792270"
click at [87, 143] on div "+91-9945792270" at bounding box center [110, 142] width 154 height 9
copy div "+91-9945792270"
drag, startPoint x: 82, startPoint y: 92, endPoint x: 45, endPoint y: 93, distance: 37.1
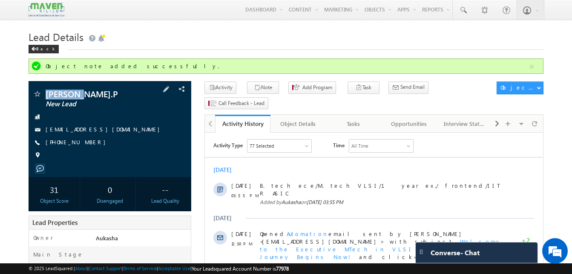
click at [45, 93] on div "Punith.P New Lead" at bounding box center [110, 94] width 154 height 9
copy div "Punith.P"
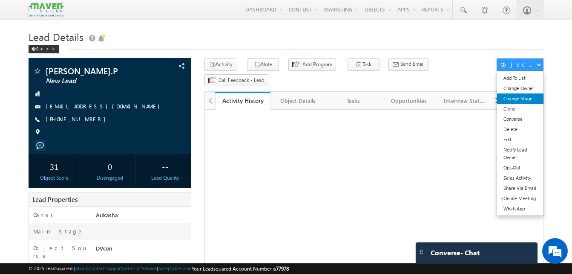
click at [530, 97] on link "Change Stage" at bounding box center [520, 98] width 46 height 10
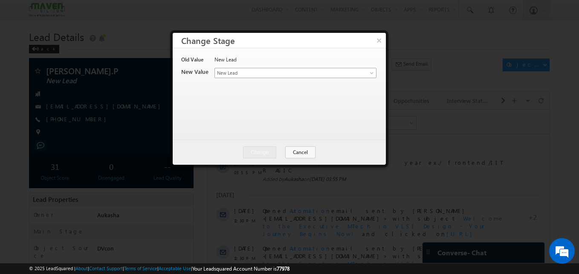
click at [258, 70] on span "New Lead" at bounding box center [281, 73] width 133 height 8
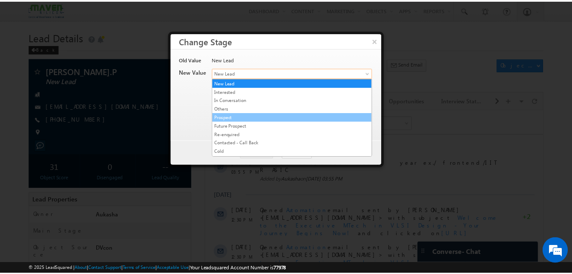
scroll to position [161, 0]
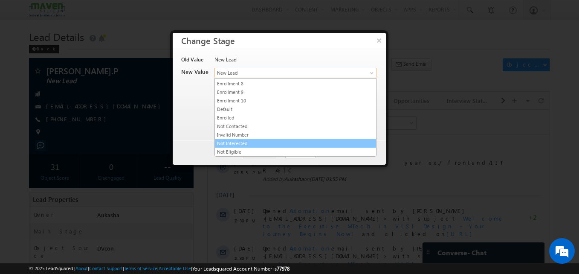
click at [248, 144] on link "Not Interested" at bounding box center [295, 143] width 161 height 8
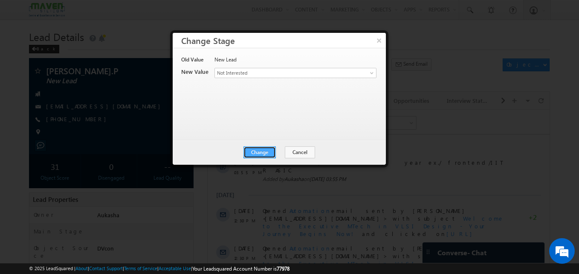
click at [260, 150] on button "Change" at bounding box center [259, 152] width 32 height 12
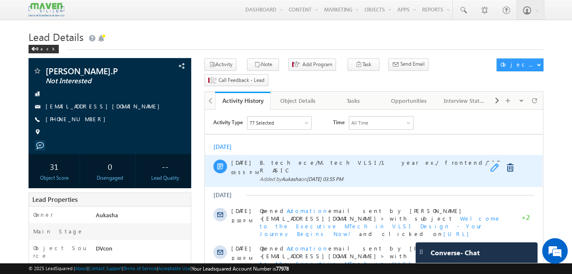
click at [494, 167] on link at bounding box center [496, 167] width 10 height 9
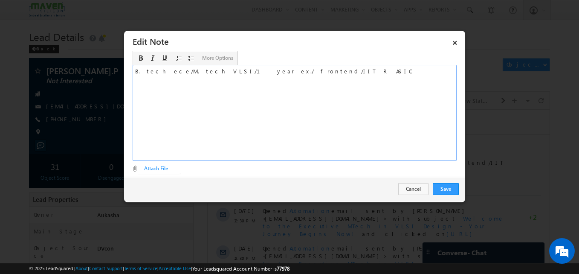
click at [317, 81] on div "B. tech ece/M. tech VLSI/1 year ex./ frontend/IIT R ASIC" at bounding box center [295, 113] width 324 height 96
click at [448, 188] on button "Save" at bounding box center [446, 189] width 26 height 12
